Goal: Information Seeking & Learning: Learn about a topic

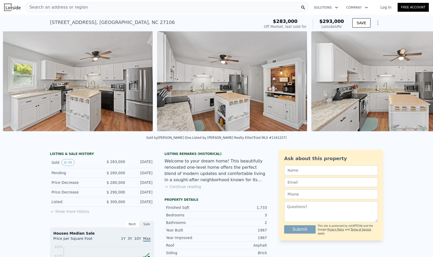
scroll to position [0, 1163]
click at [54, 214] on button "Show more history" at bounding box center [69, 210] width 39 height 7
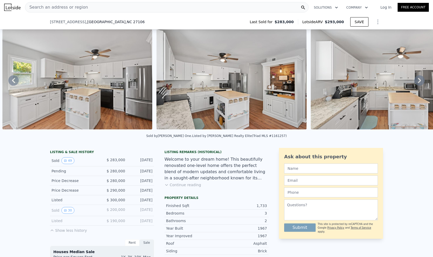
scroll to position [94, 0]
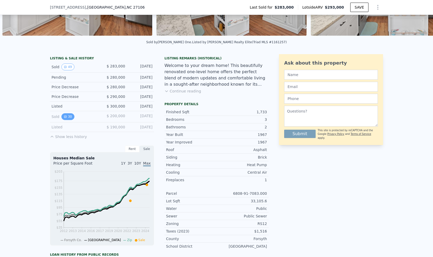
click at [67, 119] on button "30" at bounding box center [67, 116] width 13 height 7
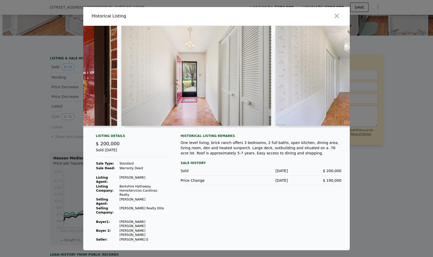
scroll to position [0, 738]
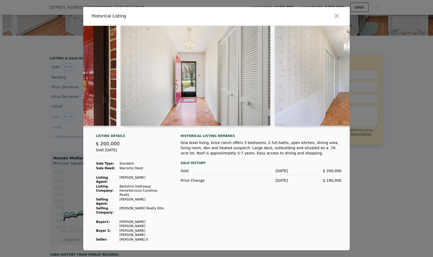
click at [198, 83] on img at bounding box center [196, 76] width 150 height 100
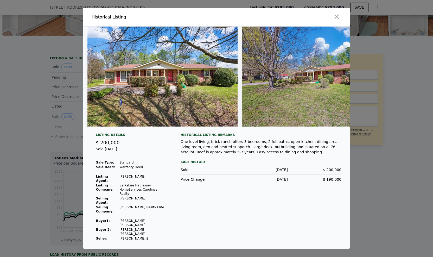
scroll to position [0, 85]
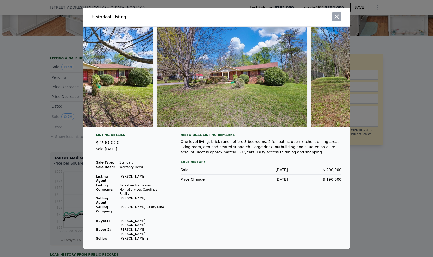
click at [338, 20] on icon "button" at bounding box center [336, 16] width 7 height 7
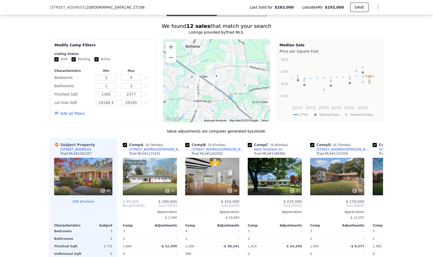
scroll to position [488, 0]
click at [141, 181] on div "This is a Flip 21" at bounding box center [150, 176] width 54 height 37
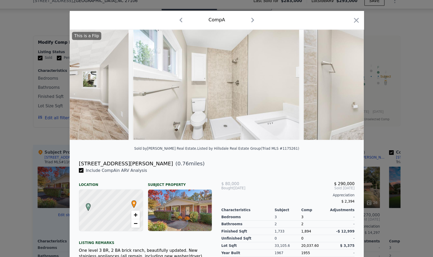
scroll to position [0, 1643]
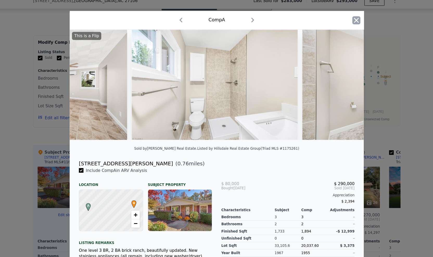
click at [341, 24] on icon "button" at bounding box center [343, 25] width 4 height 4
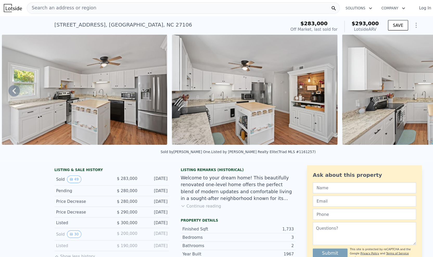
click at [68, 83] on img at bounding box center [77, 81] width 150 height 100
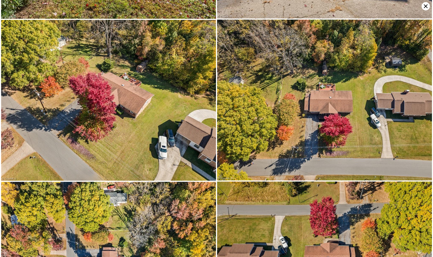
scroll to position [2429, 0]
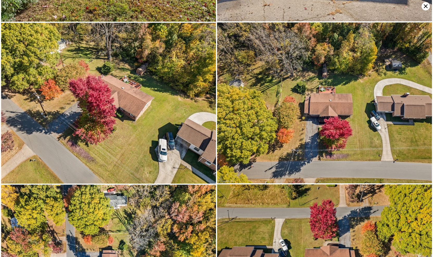
click at [425, 6] on icon at bounding box center [426, 6] width 4 height 4
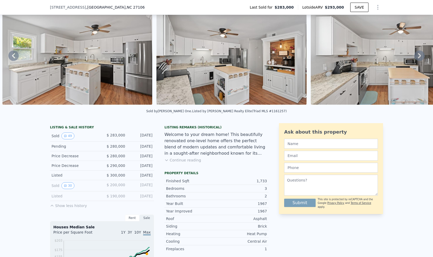
scroll to position [25, 0]
click at [179, 168] on div "Listing Remarks (Historical) Continue reading" at bounding box center [216, 147] width 104 height 44
click at [181, 163] on button "Continue reading" at bounding box center [182, 159] width 37 height 5
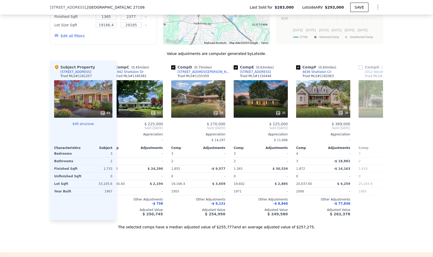
scroll to position [0, 144]
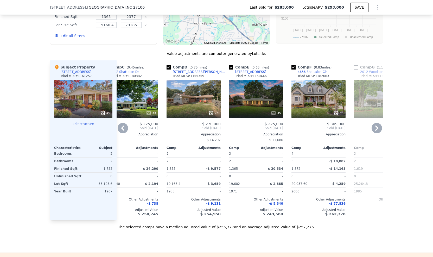
click at [310, 84] on div "38" at bounding box center [318, 98] width 54 height 37
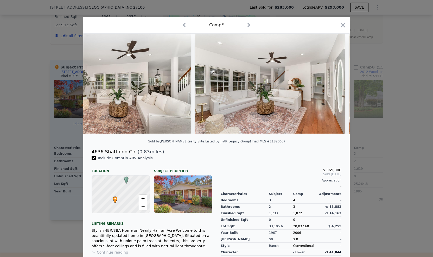
scroll to position [0, 842]
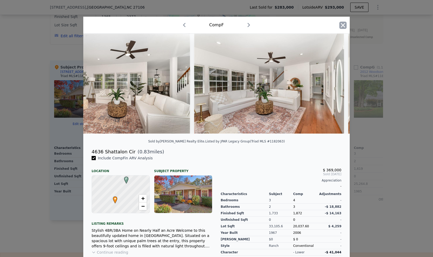
click at [341, 24] on icon "button" at bounding box center [343, 25] width 4 height 4
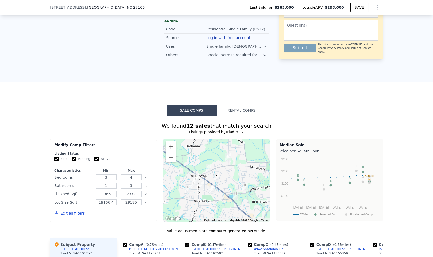
scroll to position [443, 0]
click at [207, 162] on img "4942 Shattalon Dr" at bounding box center [209, 168] width 10 height 13
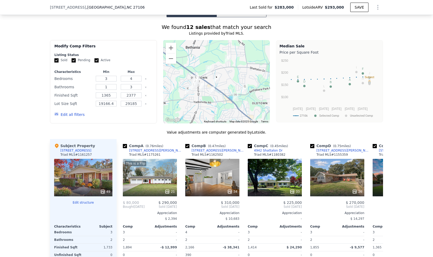
scroll to position [542, 0]
click at [266, 167] on div "33" at bounding box center [275, 176] width 54 height 37
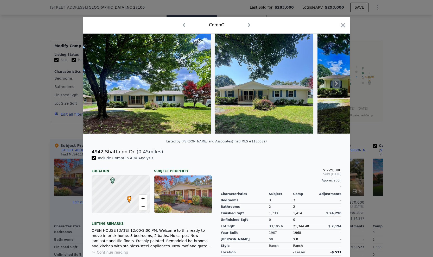
click at [187, 96] on img at bounding box center [147, 84] width 128 height 100
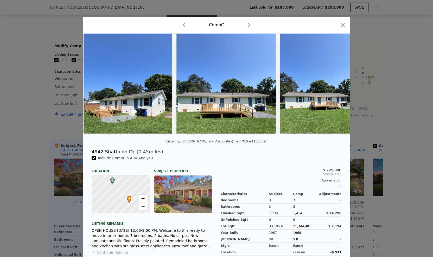
scroll to position [0, 4077]
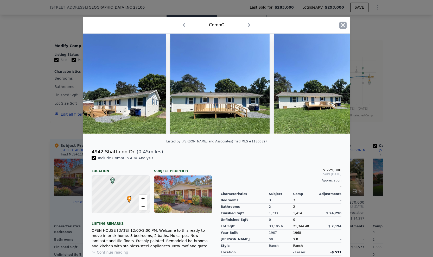
click at [339, 26] on icon "button" at bounding box center [342, 25] width 7 height 7
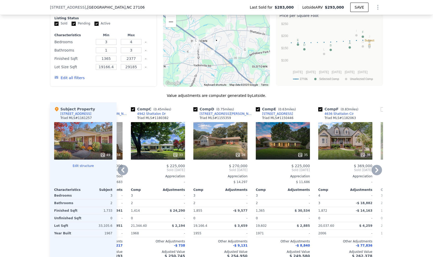
scroll to position [504, 0]
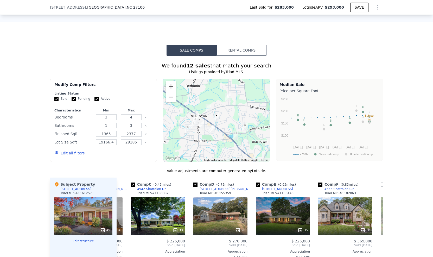
click at [208, 123] on img "3743 Crosland Rd" at bounding box center [212, 129] width 10 height 13
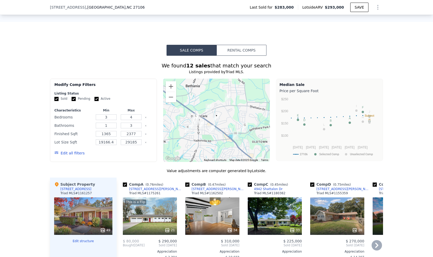
click at [224, 197] on div "34" at bounding box center [212, 215] width 54 height 37
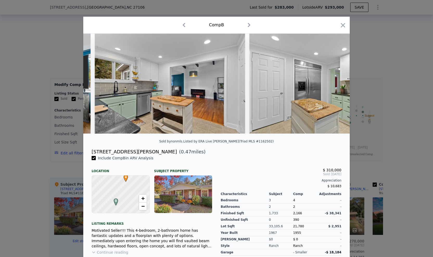
scroll to position [0, 2179]
click at [341, 27] on icon "button" at bounding box center [343, 25] width 4 height 4
